Goal: Task Accomplishment & Management: Use online tool/utility

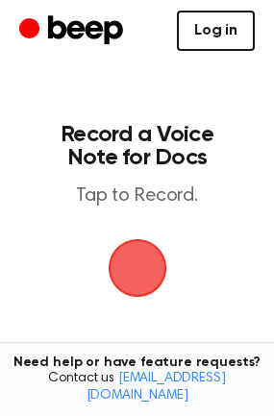
click at [228, 30] on link "Log in" at bounding box center [216, 31] width 78 height 40
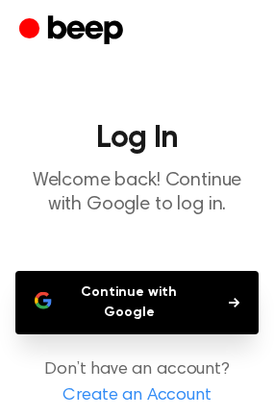
click at [166, 289] on button "Continue with Google" at bounding box center [136, 302] width 243 height 63
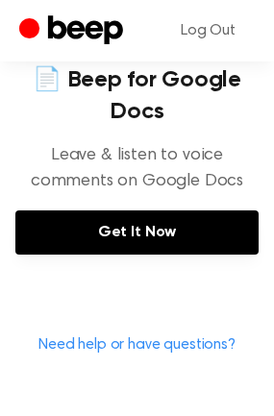
scroll to position [927, 0]
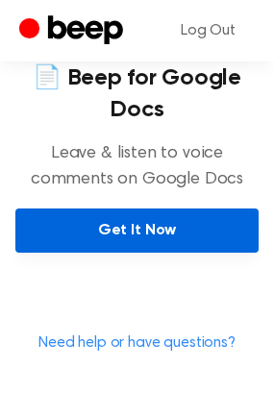
click at [136, 253] on link "Get It Now" at bounding box center [136, 230] width 243 height 44
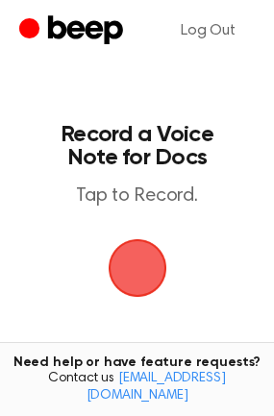
click at [144, 259] on span "button" at bounding box center [136, 267] width 65 height 65
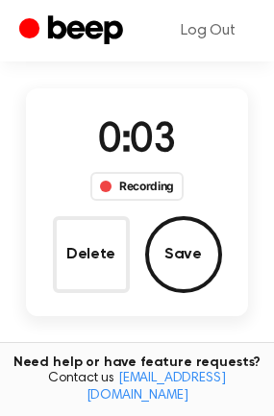
scroll to position [133, 0]
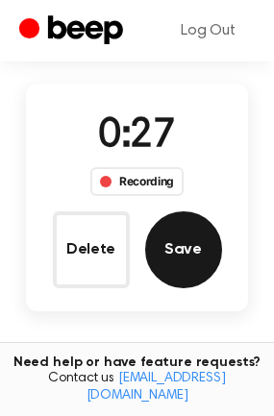
click at [190, 270] on button "Save" at bounding box center [183, 249] width 77 height 77
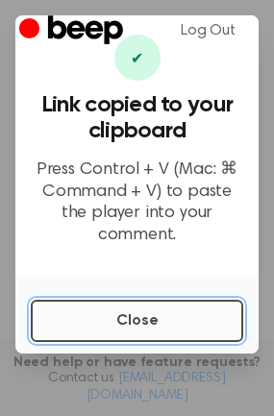
click at [111, 300] on button "Close" at bounding box center [137, 321] width 212 height 42
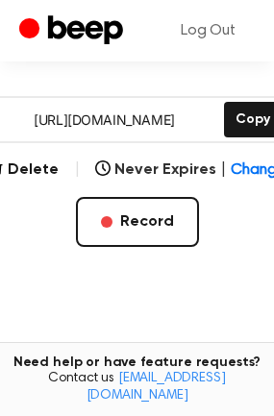
scroll to position [296, 0]
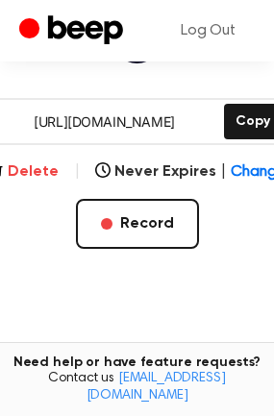
click at [47, 178] on button "Delete" at bounding box center [23, 171] width 70 height 23
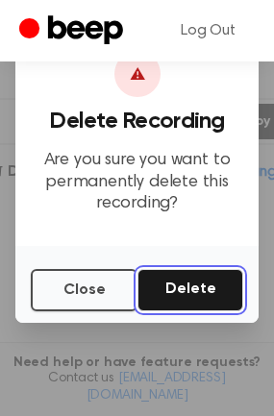
click at [179, 295] on button "Delete" at bounding box center [190, 290] width 106 height 42
